Goal: Task Accomplishment & Management: Manage account settings

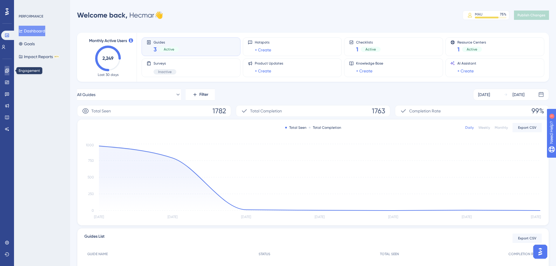
click at [9, 69] on link at bounding box center [7, 70] width 5 height 9
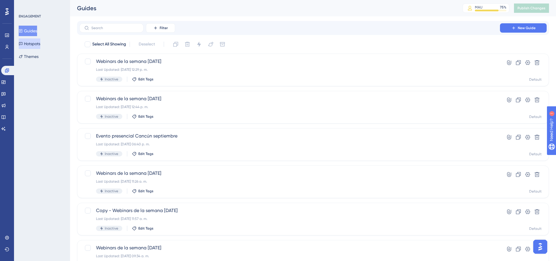
click at [35, 44] on button "Hotspots" at bounding box center [30, 44] width 22 height 11
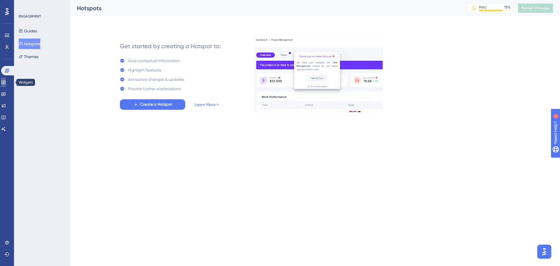
click at [5, 83] on icon at bounding box center [3, 83] width 4 height 4
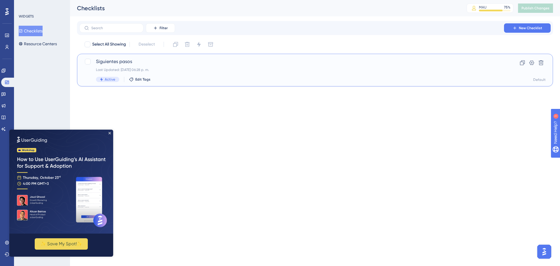
click at [222, 75] on div "Siguientes pasos Last Updated: [DATE] 06:28 p. m. Active Edit Tags" at bounding box center [292, 70] width 392 height 24
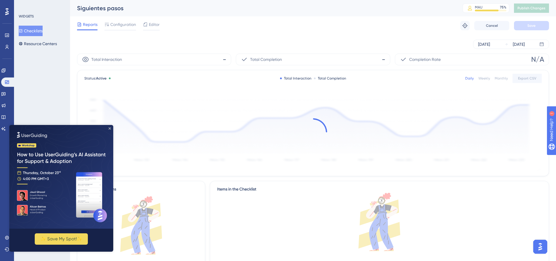
drag, startPoint x: 110, startPoint y: 129, endPoint x: 121, endPoint y: 251, distance: 123.0
click at [110, 129] on icon "Close Preview" at bounding box center [110, 129] width 2 height 2
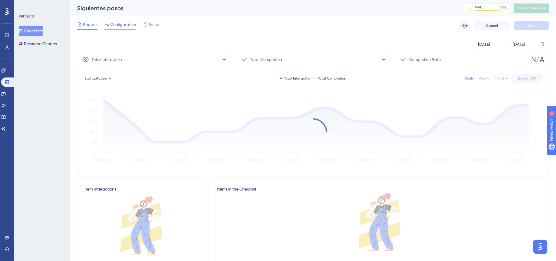
click at [123, 24] on span "Configuration" at bounding box center [123, 24] width 26 height 7
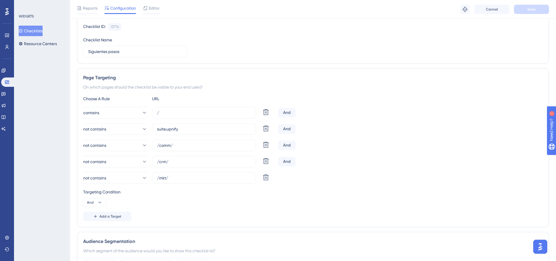
scroll to position [58, 0]
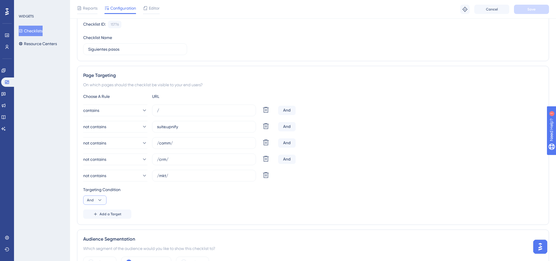
click at [99, 199] on icon at bounding box center [100, 201] width 6 height 6
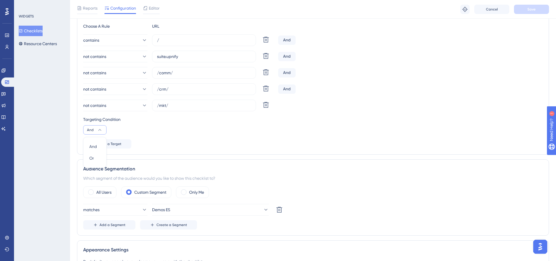
scroll to position [92, 0]
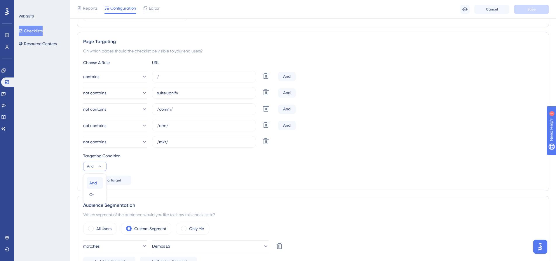
click at [96, 184] on span "And" at bounding box center [93, 183] width 8 height 7
click at [291, 142] on div "not contains /mkt/ Delete" at bounding box center [313, 142] width 460 height 12
click at [132, 144] on button "not contains" at bounding box center [115, 142] width 64 height 12
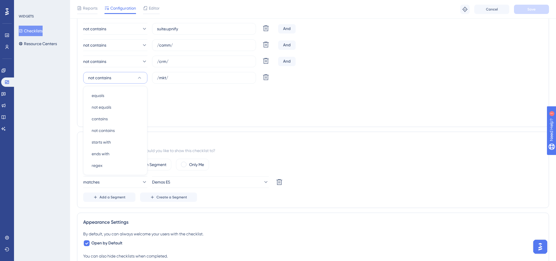
drag, startPoint x: 224, startPoint y: 115, endPoint x: 192, endPoint y: 114, distance: 32.4
click at [222, 114] on div "Add a Target" at bounding box center [313, 116] width 460 height 9
click at [119, 117] on span "Add a Target" at bounding box center [110, 116] width 22 height 5
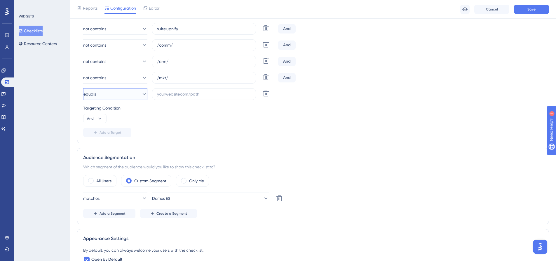
click at [141, 94] on icon at bounding box center [144, 94] width 6 height 6
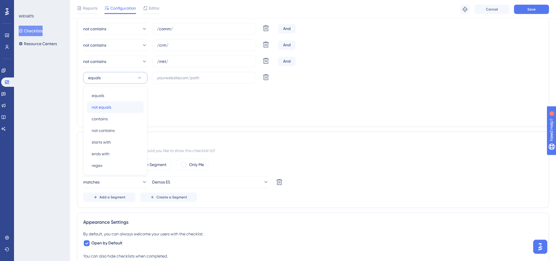
click at [118, 105] on div "not equals not equals" at bounding box center [115, 108] width 47 height 12
click at [121, 80] on button "not equals" at bounding box center [115, 78] width 64 height 12
click at [111, 132] on span "not contains" at bounding box center [103, 130] width 23 height 7
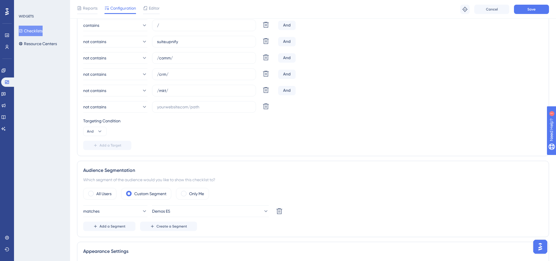
scroll to position [114, 0]
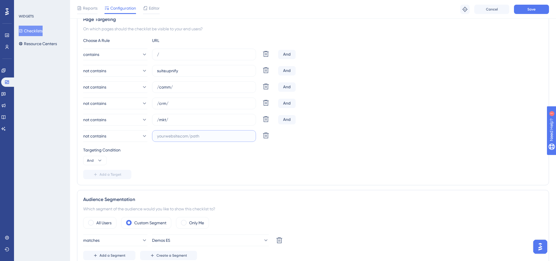
click at [191, 135] on input "text" at bounding box center [204, 136] width 94 height 6
paste input "/erp/"
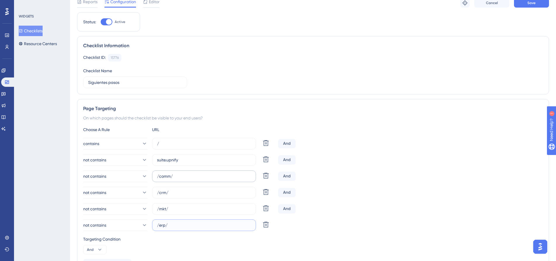
scroll to position [29, 0]
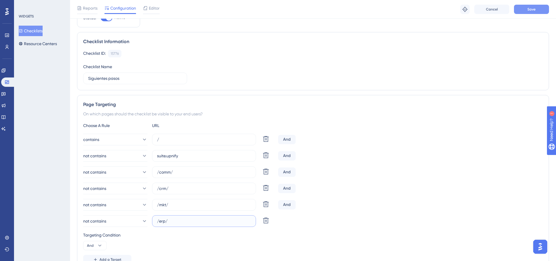
type input "/erp/"
click at [535, 11] on span "Save" at bounding box center [531, 9] width 8 height 5
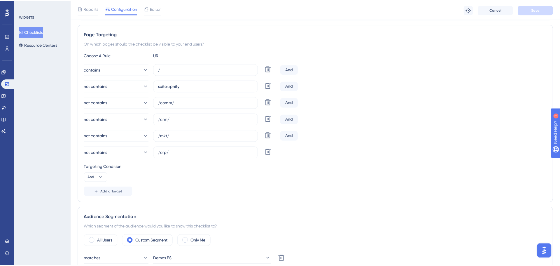
scroll to position [0, 0]
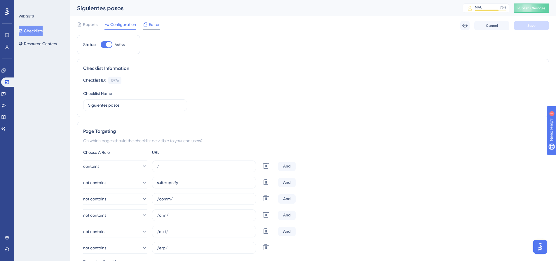
click at [156, 27] on span "Editor" at bounding box center [154, 24] width 11 height 7
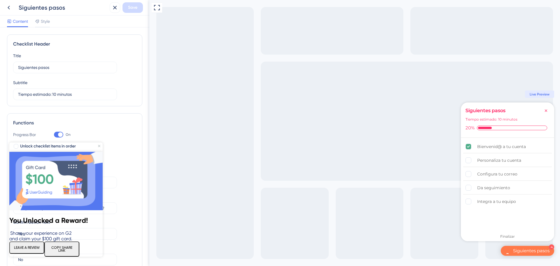
click at [98, 152] on img at bounding box center [55, 181] width 93 height 58
click at [516, 201] on div "Integra a tu equipo" at bounding box center [496, 201] width 39 height 7
click at [6, 6] on icon at bounding box center [8, 7] width 7 height 7
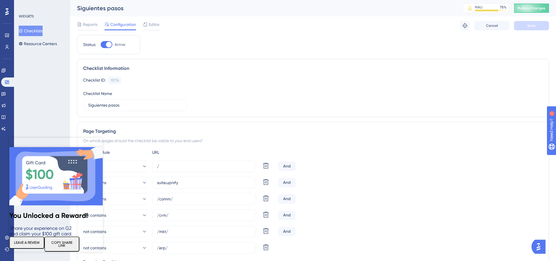
drag, startPoint x: 99, startPoint y: 142, endPoint x: 252, endPoint y: 278, distance: 204.6
click at [99, 142] on icon "Close Preview" at bounding box center [99, 141] width 2 height 2
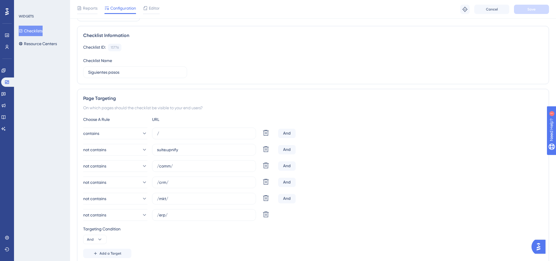
scroll to position [117, 0]
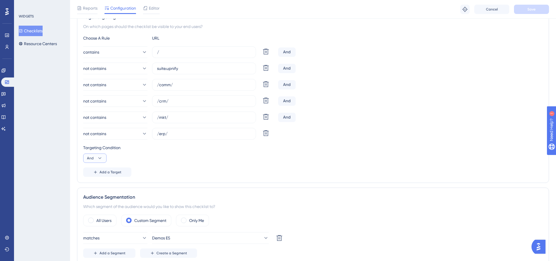
click at [103, 158] on button "And" at bounding box center [94, 158] width 23 height 9
click at [294, 136] on div "not contains /erp/ Delete" at bounding box center [313, 134] width 460 height 12
click at [119, 174] on span "Add a Target" at bounding box center [110, 172] width 22 height 5
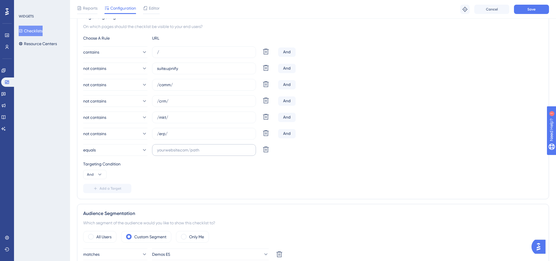
click at [177, 145] on label at bounding box center [204, 150] width 104 height 12
click at [177, 147] on input "text" at bounding box center [204, 150] width 94 height 6
drag, startPoint x: 169, startPoint y: 135, endPoint x: 151, endPoint y: 135, distance: 18.4
click at [151, 135] on div "not contains /erp/ Delete" at bounding box center [179, 134] width 193 height 12
click at [178, 155] on label at bounding box center [204, 150] width 104 height 12
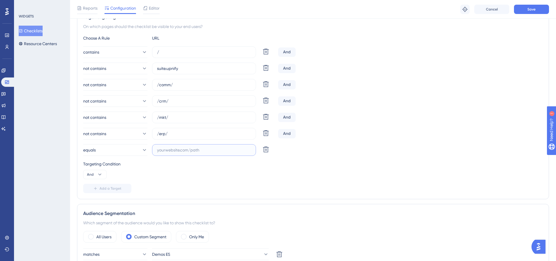
click at [178, 153] on input "text" at bounding box center [204, 150] width 94 height 6
paste input "/erp/"
click at [164, 151] on input "/erp/" at bounding box center [204, 150] width 94 height 6
paste input "sub"
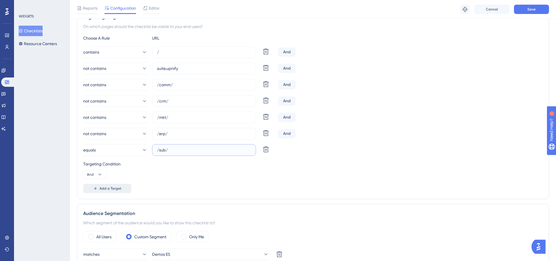
type input "/sub/"
click at [117, 189] on span "Add a Target" at bounding box center [110, 188] width 22 height 5
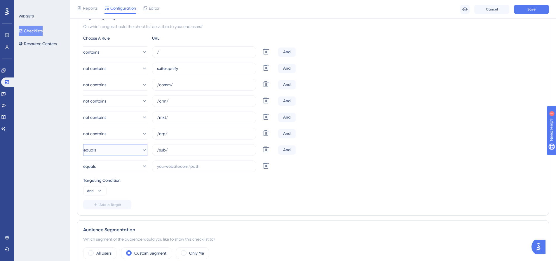
click at [132, 151] on button "equals" at bounding box center [115, 150] width 64 height 12
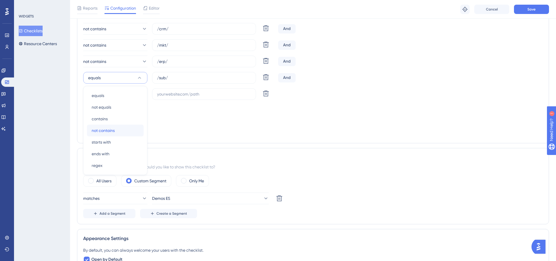
click at [115, 127] on div "not contains not contains" at bounding box center [115, 131] width 47 height 12
click at [133, 94] on button "equals" at bounding box center [115, 94] width 64 height 12
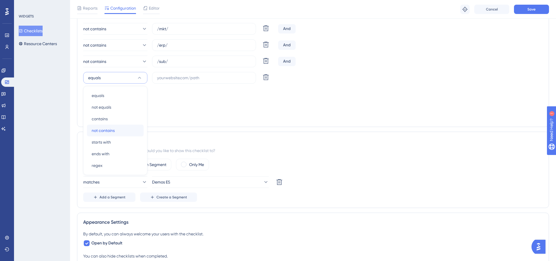
click at [114, 134] on span "not contains" at bounding box center [103, 130] width 23 height 7
click at [175, 74] on label at bounding box center [204, 78] width 104 height 12
click at [175, 75] on input "text" at bounding box center [204, 78] width 94 height 6
paste input "wkf"
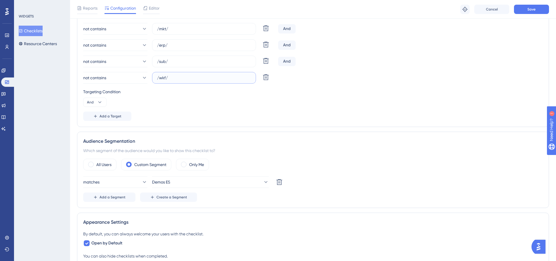
type input "/wkf/"
click at [199, 99] on div "Targeting Condition And" at bounding box center [313, 97] width 460 height 19
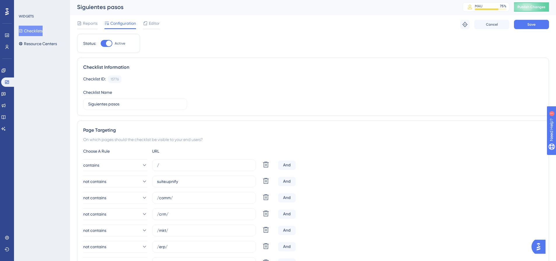
scroll to position [0, 0]
click at [531, 27] on span "Save" at bounding box center [531, 25] width 8 height 5
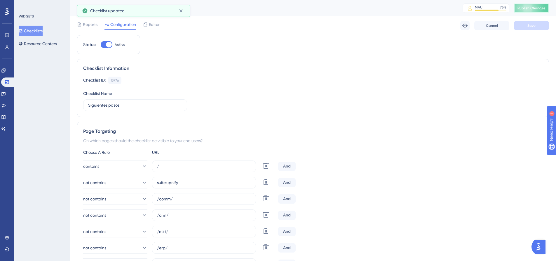
click at [544, 11] on button "Publish Changes" at bounding box center [531, 8] width 35 height 9
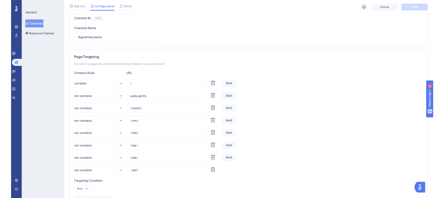
scroll to position [58, 0]
